Goal: Task Accomplishment & Management: Complete application form

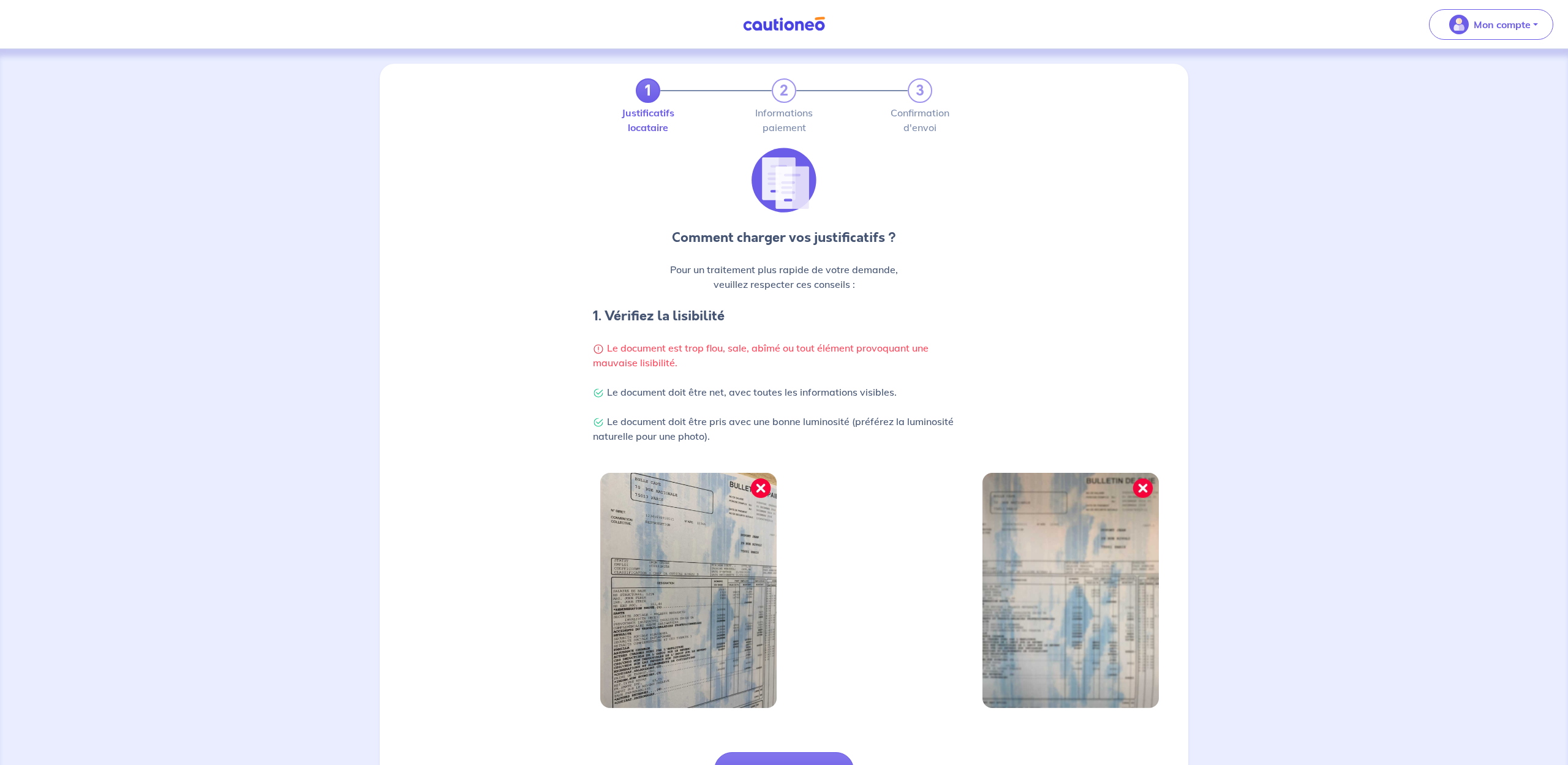
scroll to position [112, 0]
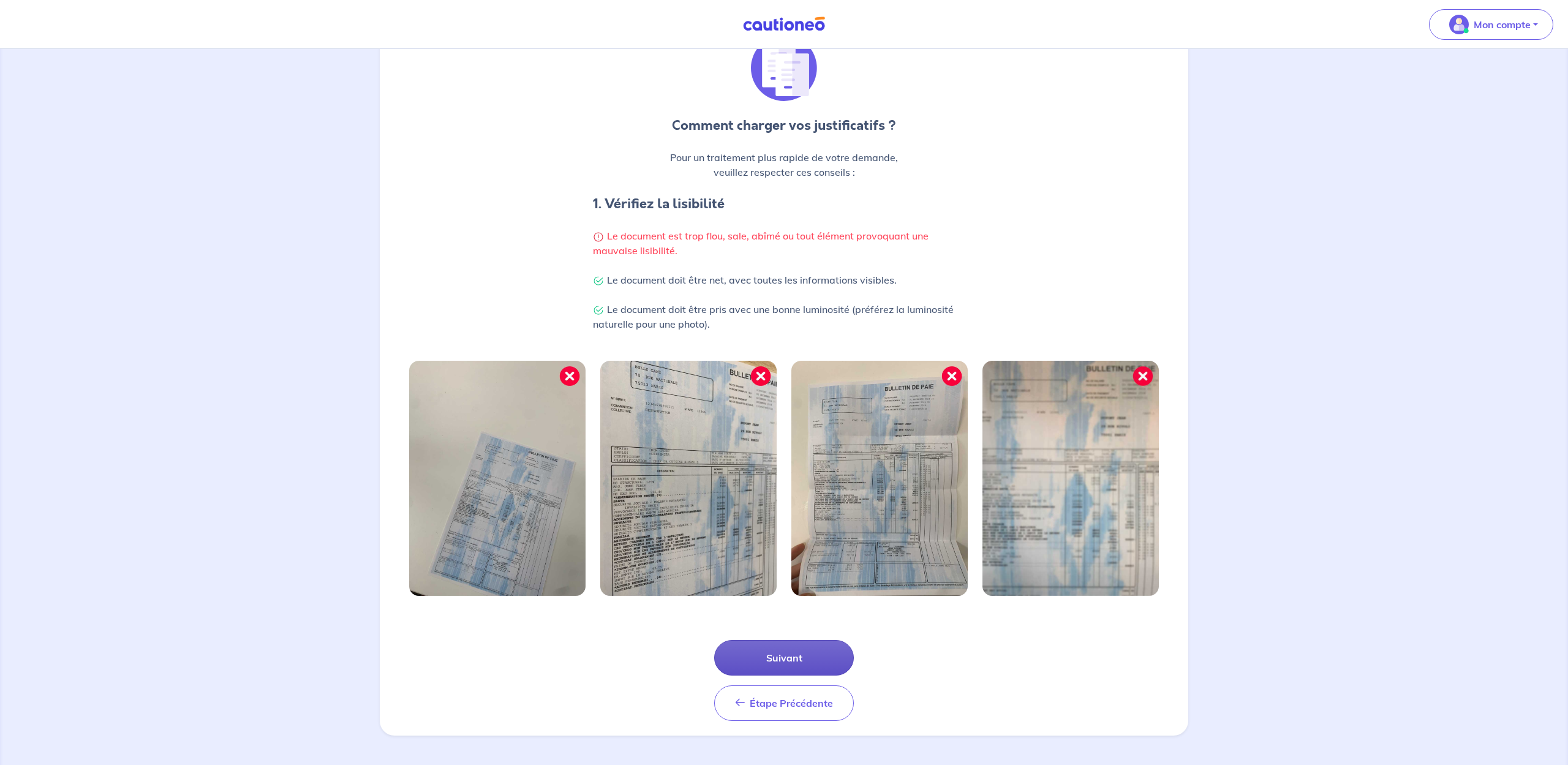
click at [800, 654] on button "Suivant" at bounding box center [784, 657] width 140 height 35
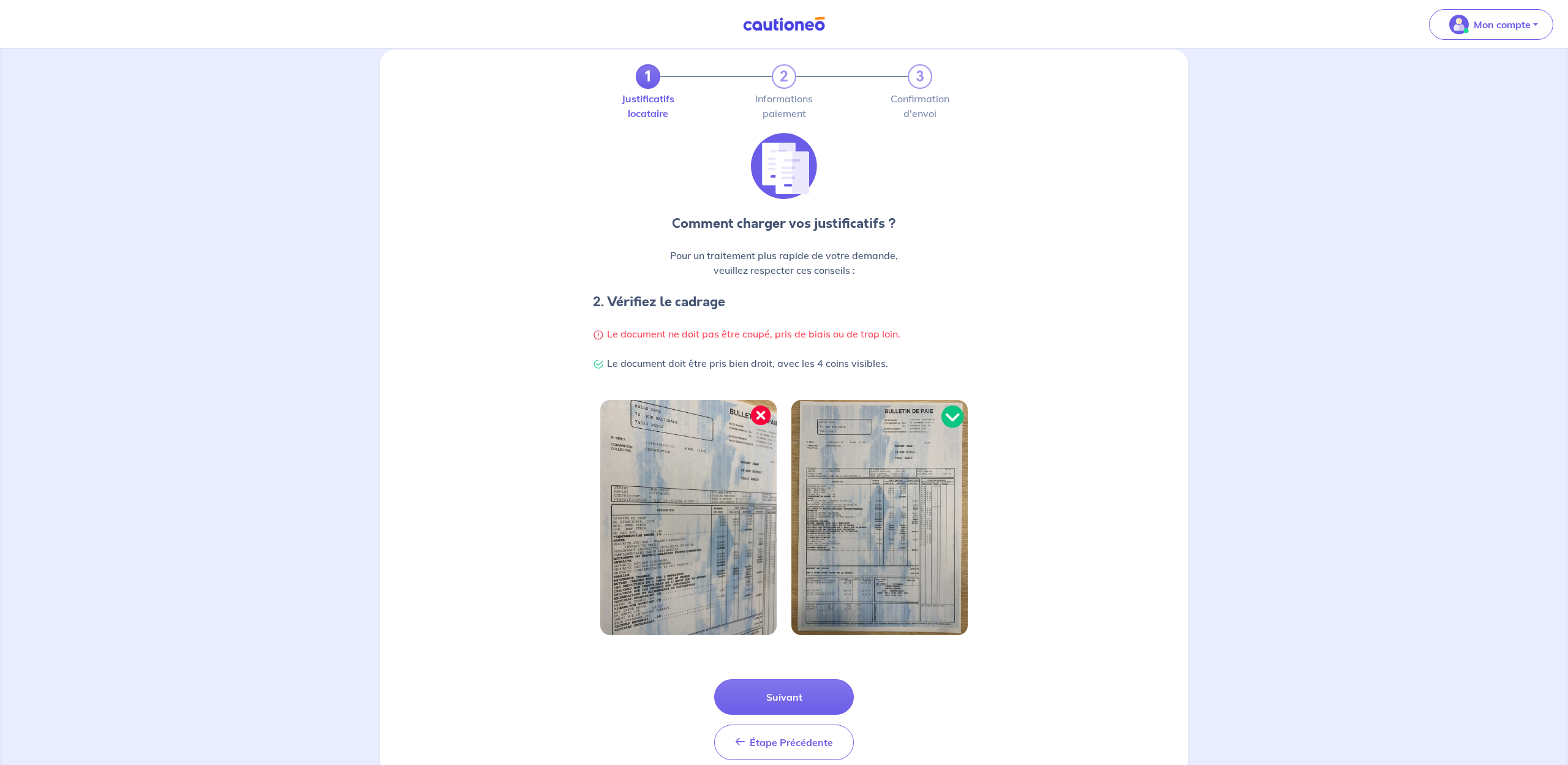
scroll to position [0, 0]
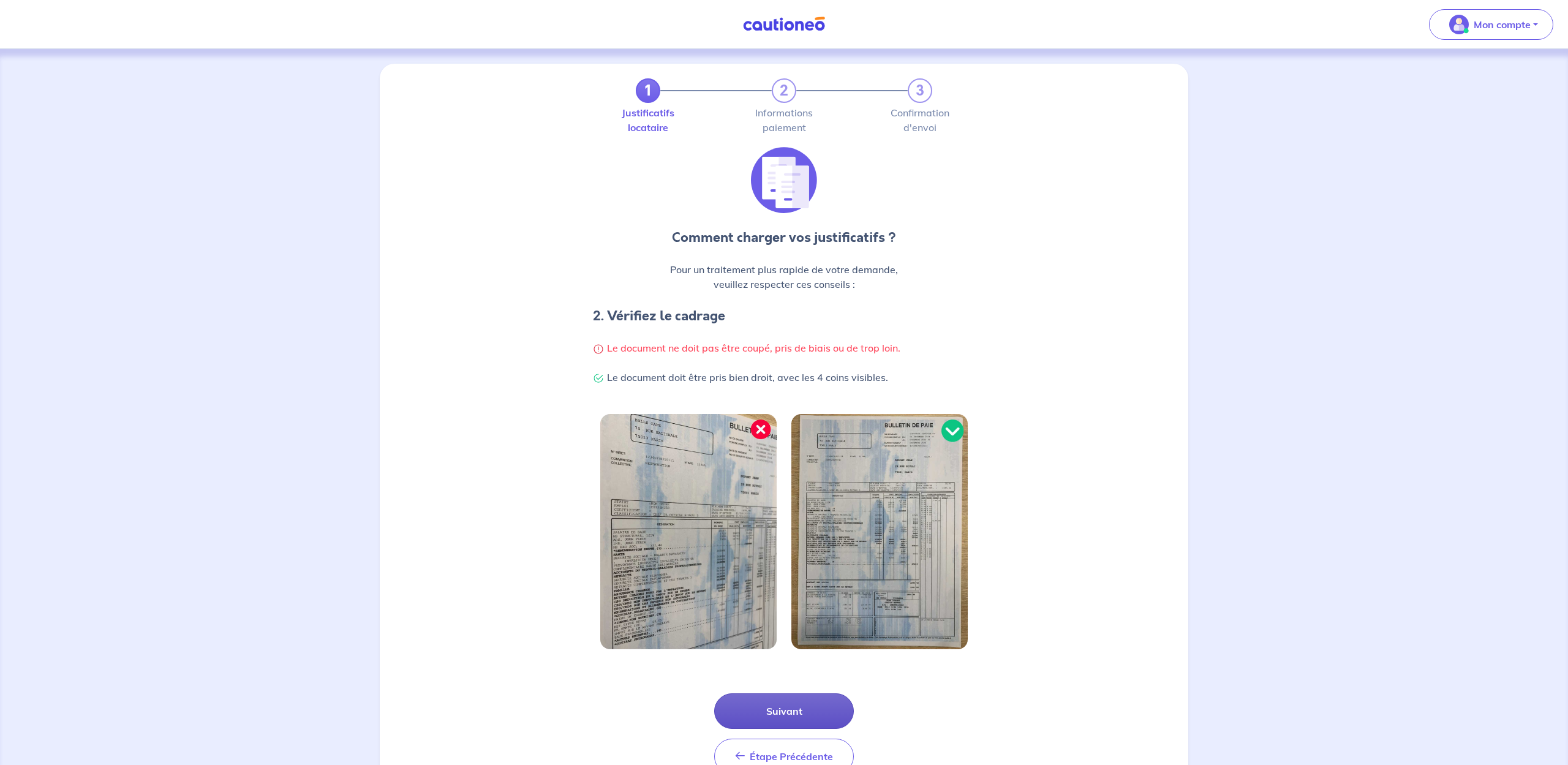
click at [793, 704] on button "Suivant" at bounding box center [784, 711] width 140 height 35
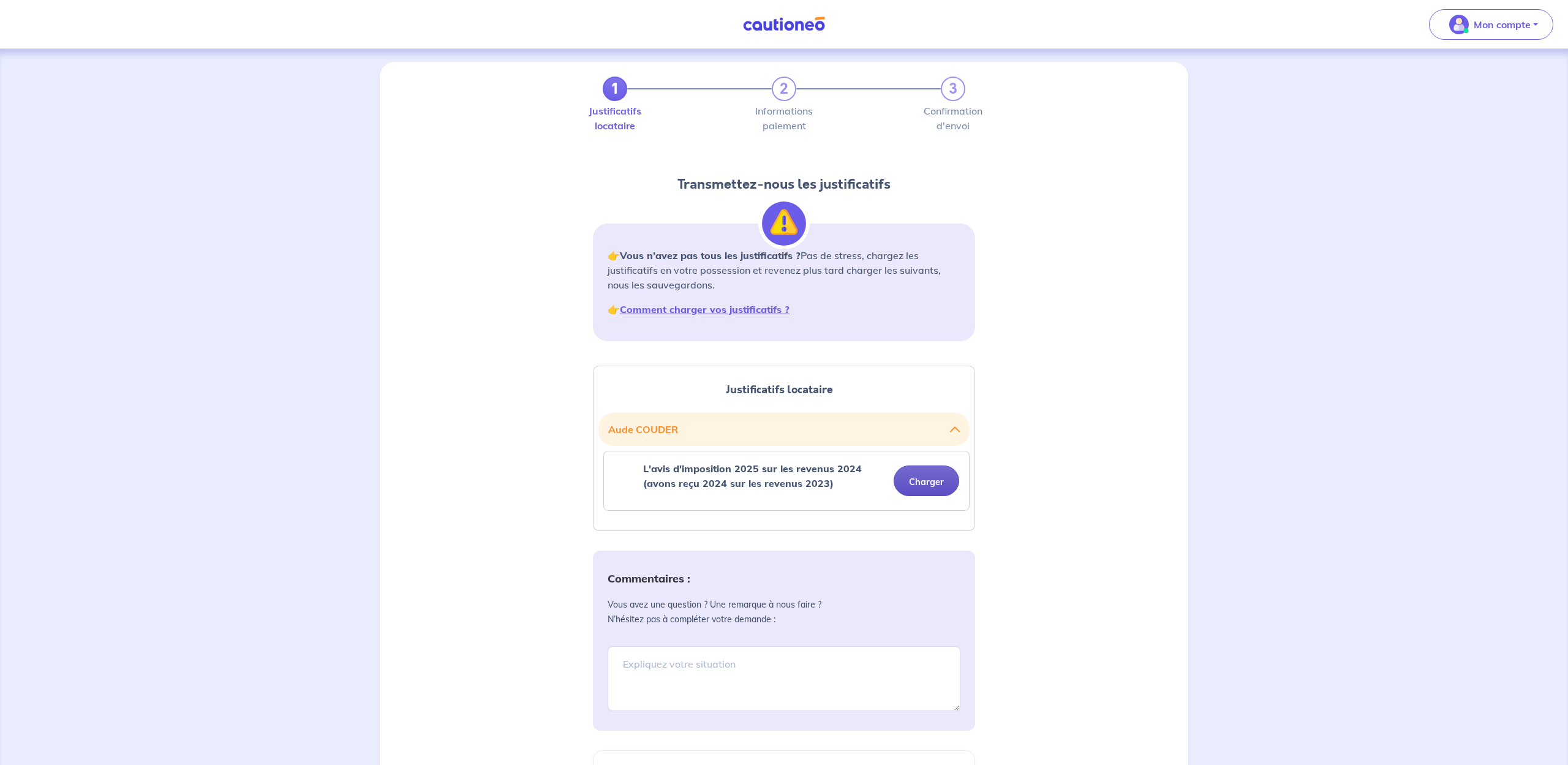
click at [927, 481] on button "Charger" at bounding box center [926, 480] width 66 height 31
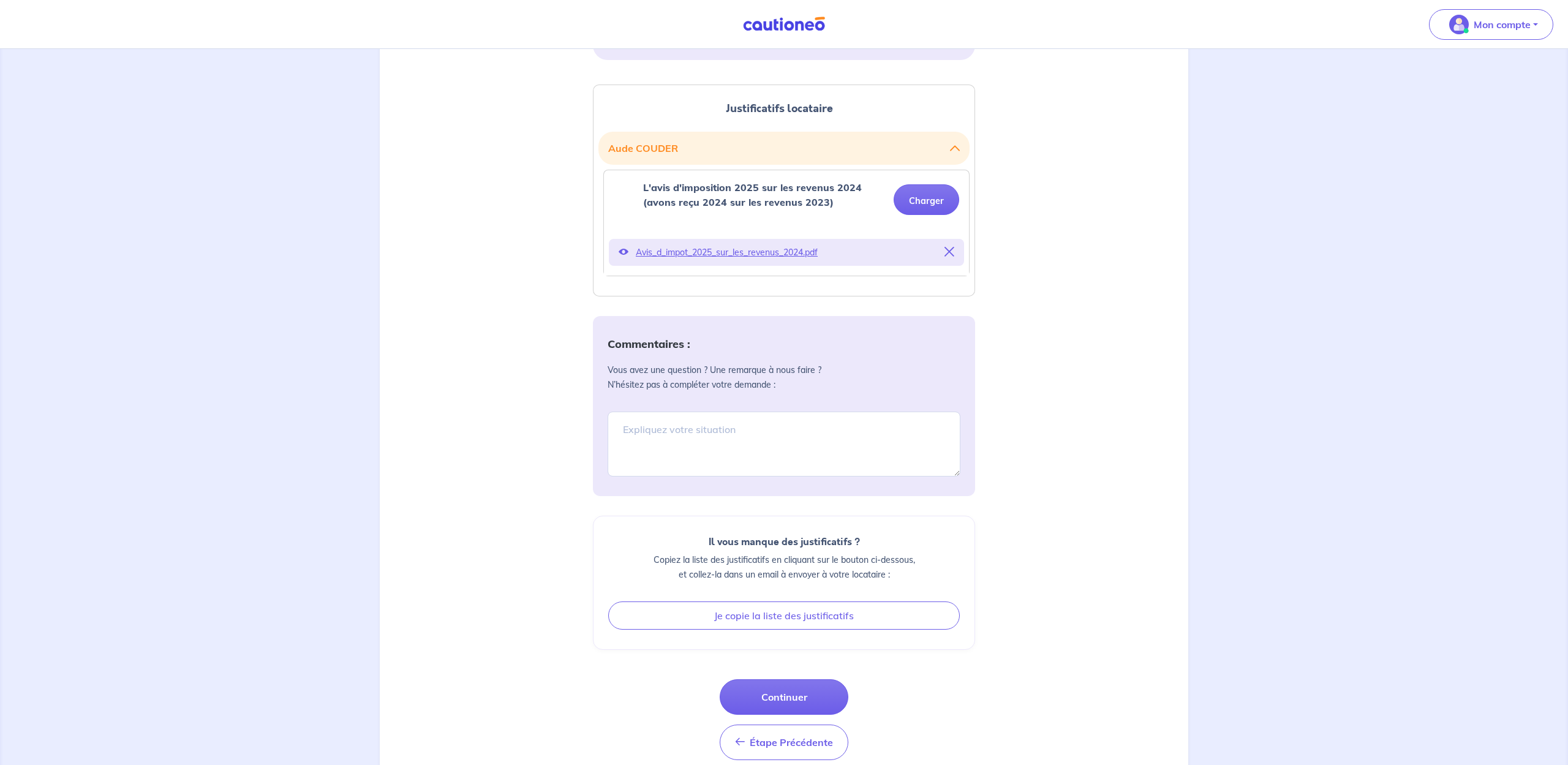
scroll to position [308, 0]
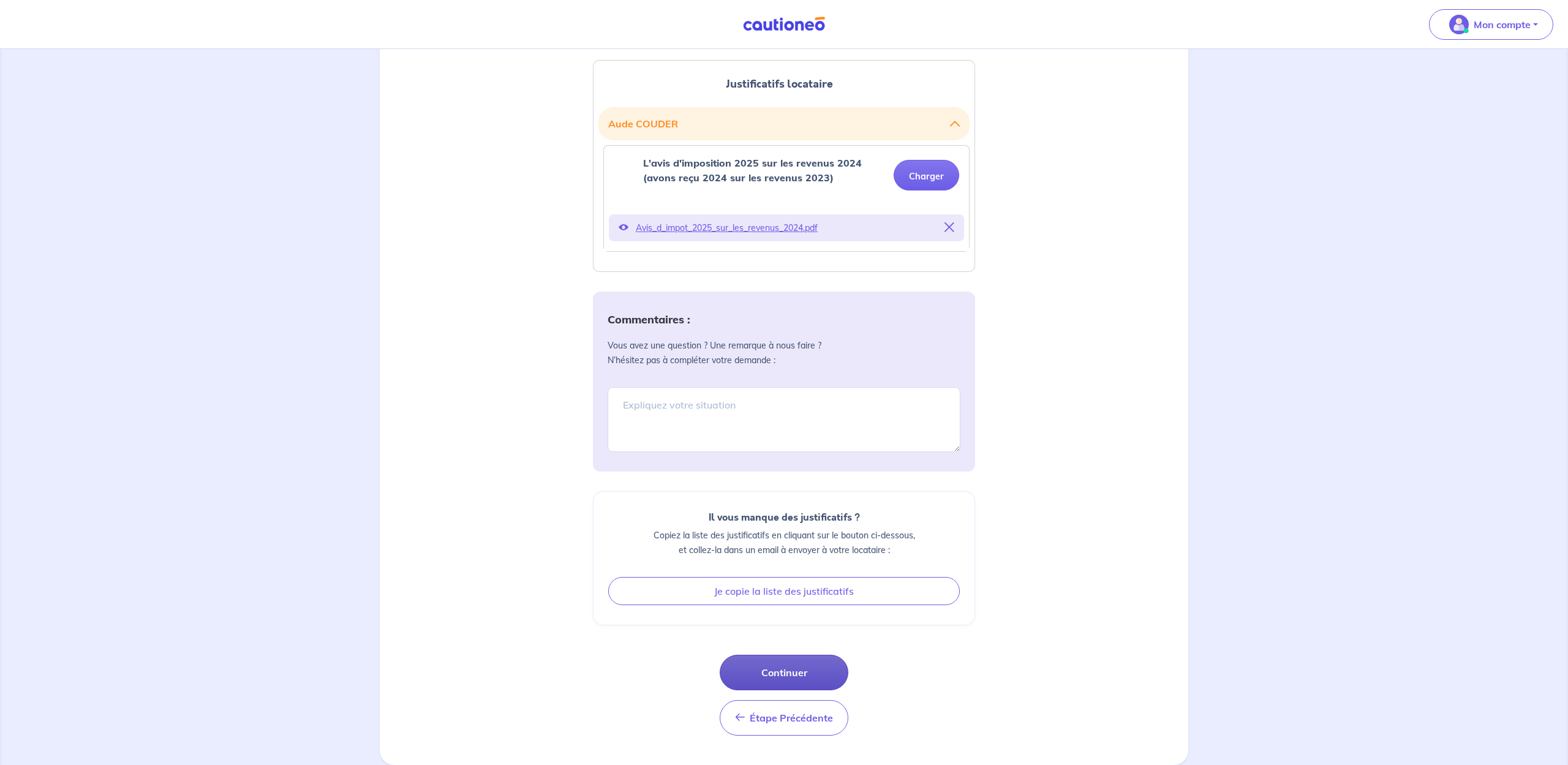
click at [782, 669] on button "Continuer" at bounding box center [784, 671] width 129 height 35
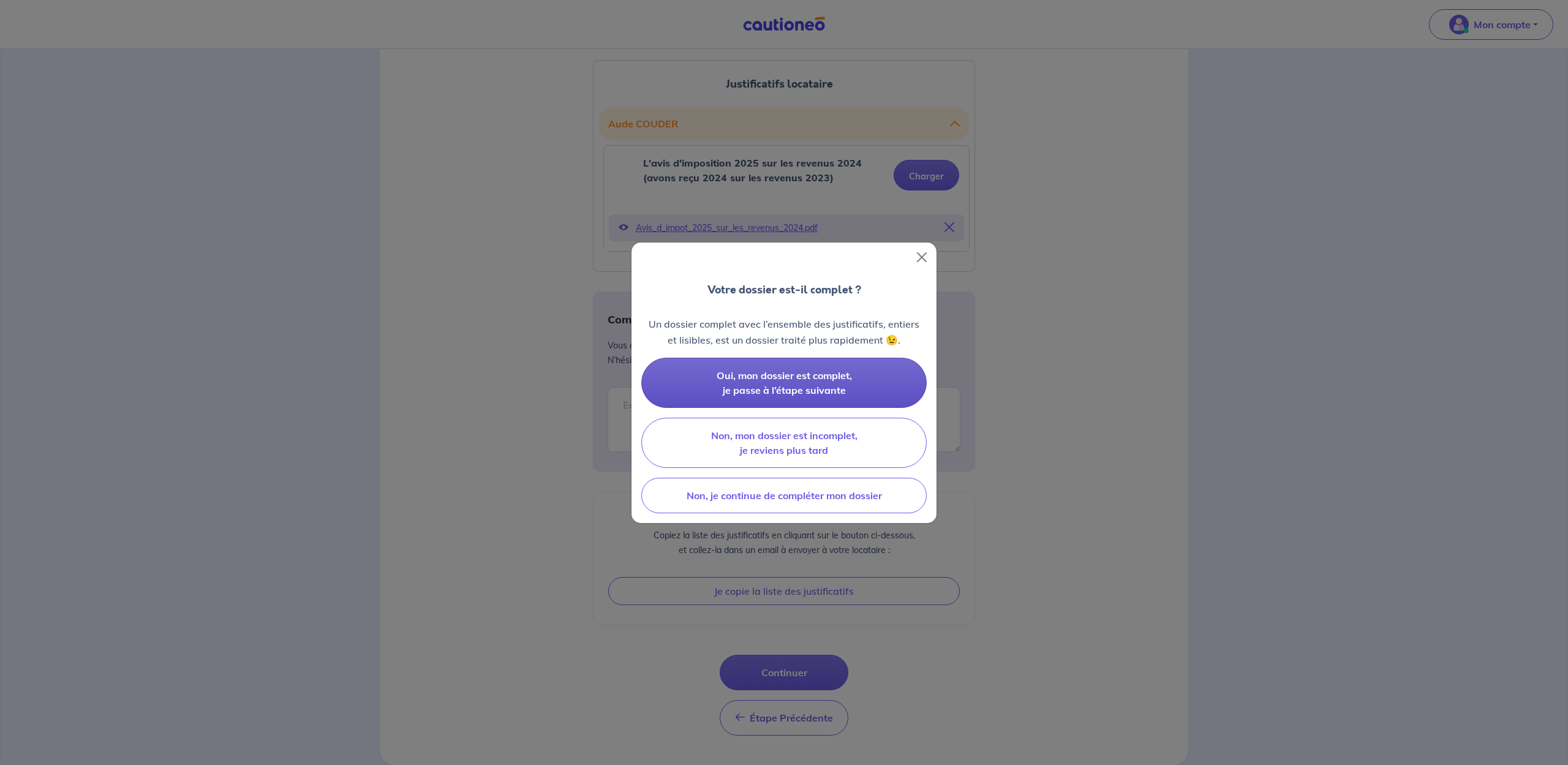
click at [771, 383] on button "Oui, mon dossier est complet, je passe à l’étape suivante" at bounding box center [784, 382] width 286 height 51
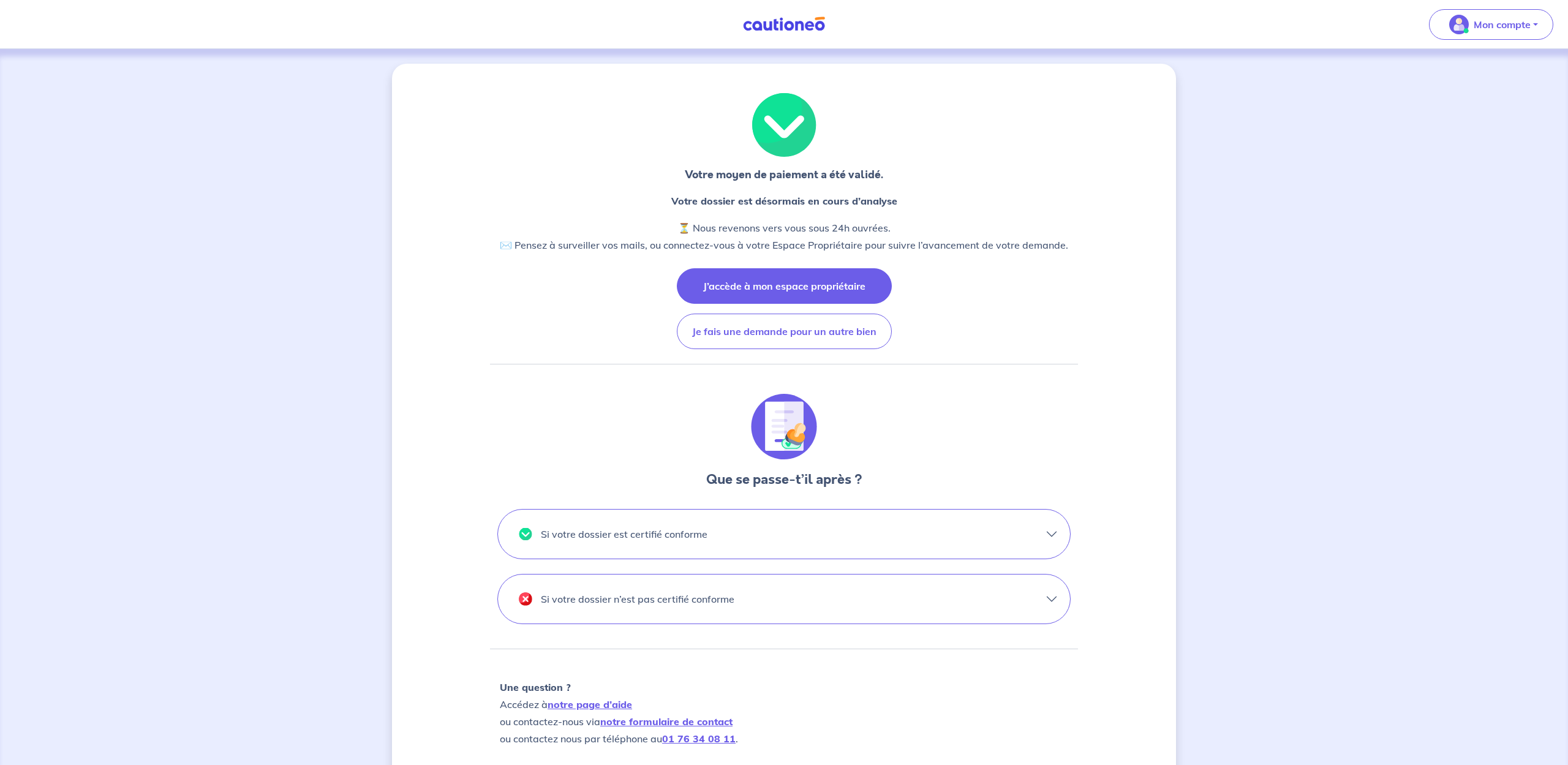
click at [776, 292] on button "J’accède à mon espace propriétaire" at bounding box center [784, 286] width 215 height 35
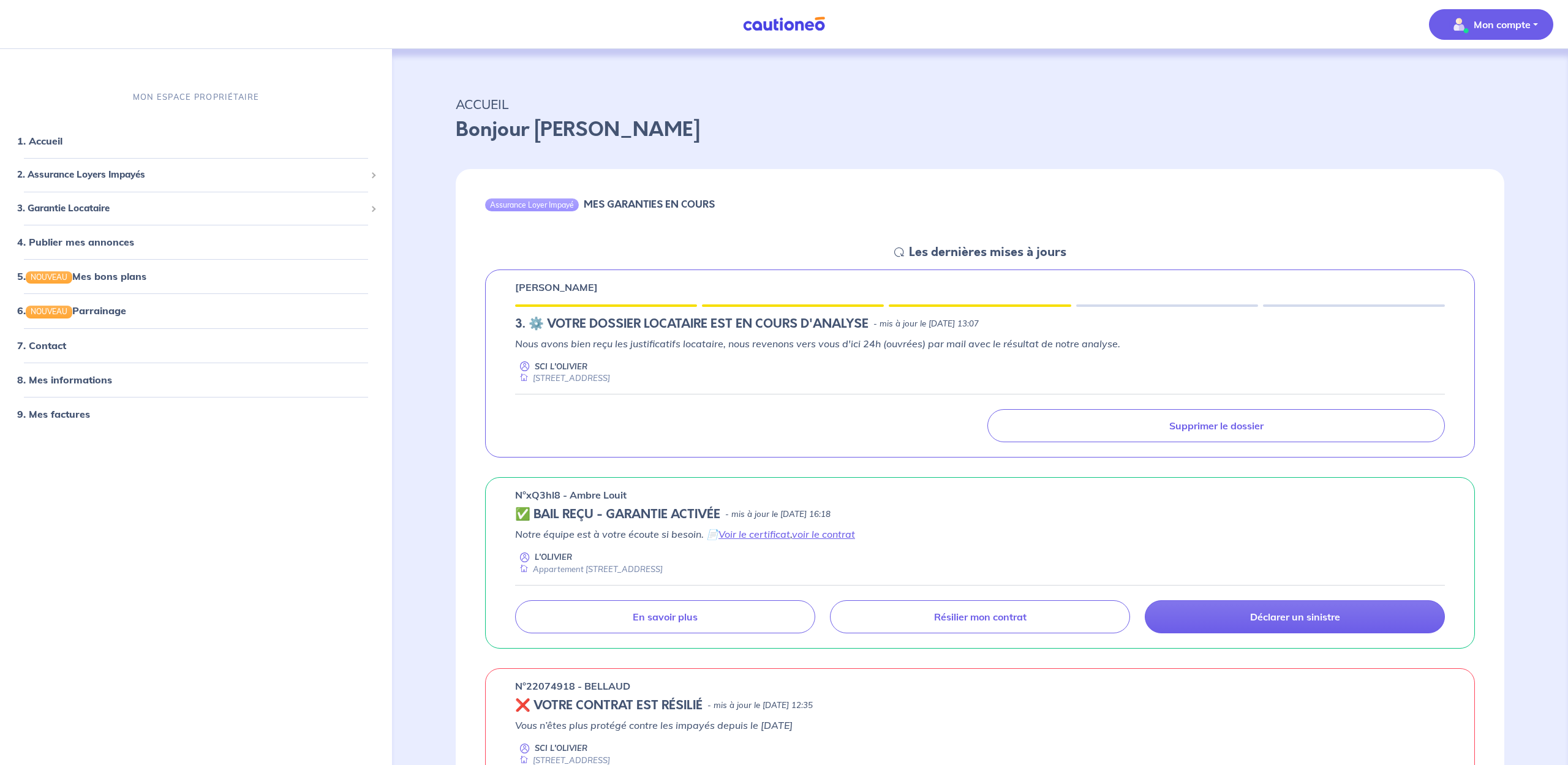
click at [1514, 27] on p "Mon compte" at bounding box center [1503, 24] width 57 height 14
click at [1470, 107] on link "Me déconnecter" at bounding box center [1478, 105] width 98 height 20
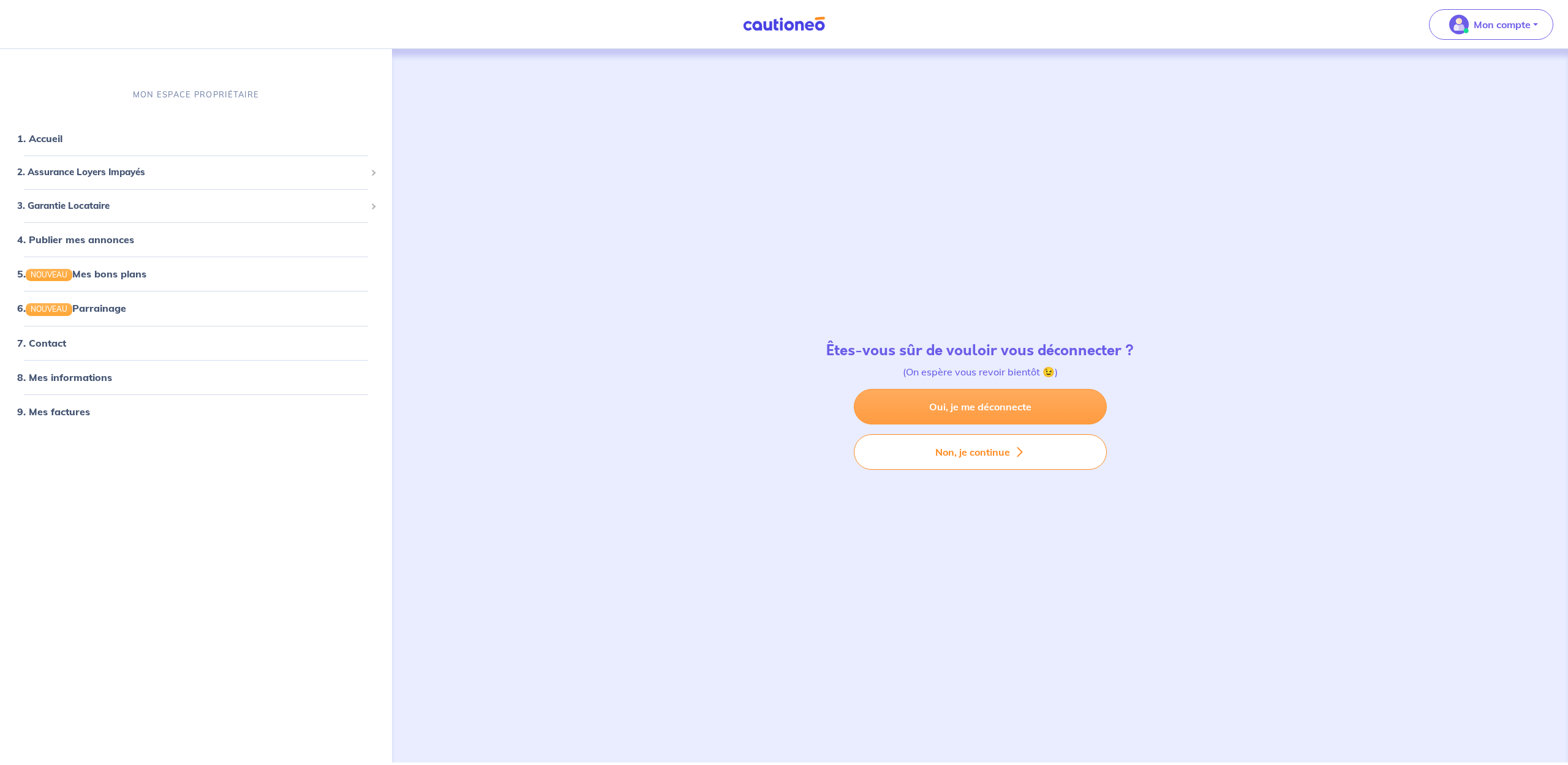
click at [971, 406] on link "Oui, je me déconnecte" at bounding box center [980, 406] width 253 height 35
